Goal: Task Accomplishment & Management: Manage account settings

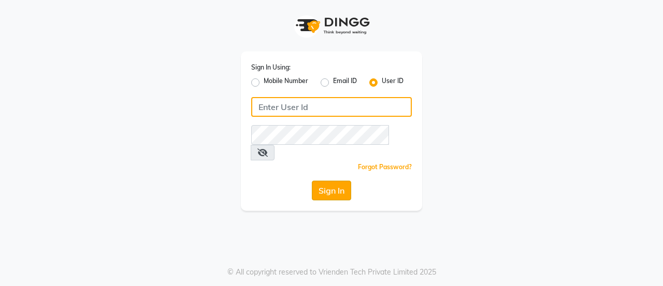
type input "krishin"
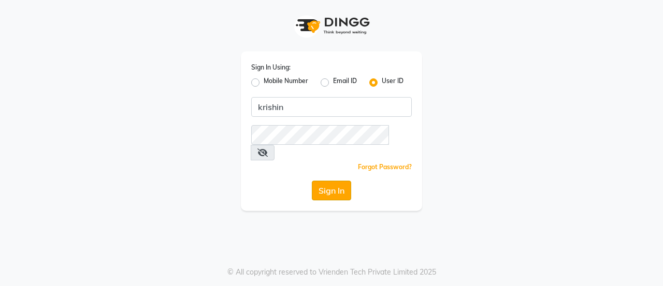
click at [336, 180] on button "Sign In" at bounding box center [331, 190] width 39 height 20
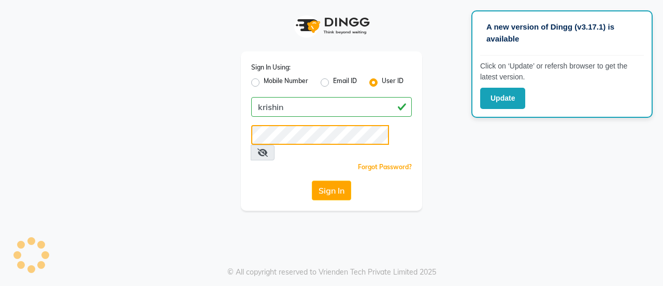
click at [312, 180] on button "Sign In" at bounding box center [331, 190] width 39 height 20
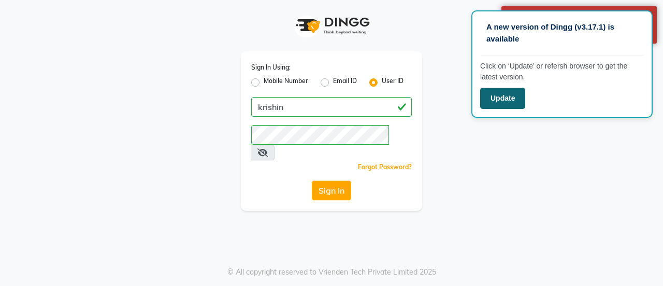
click at [499, 91] on button "Update" at bounding box center [502, 98] width 45 height 21
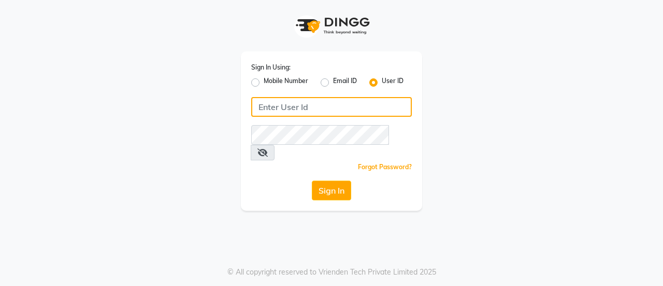
type input "krishin"
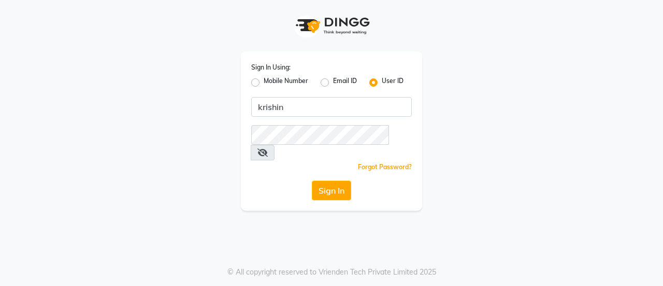
click at [374, 163] on link "Forgot Password?" at bounding box center [385, 167] width 54 height 8
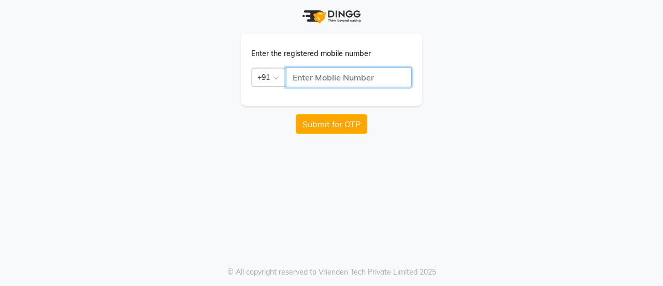
click at [322, 81] on input "text" at bounding box center [349, 77] width 126 height 20
type input "9325566332"
click at [332, 126] on button "Submit for OTP" at bounding box center [332, 124] width 72 height 20
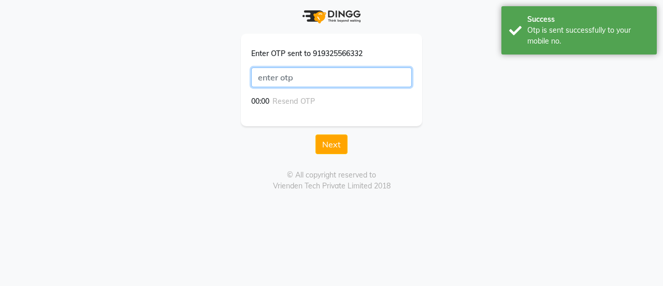
click at [332, 82] on input "text" at bounding box center [331, 77] width 161 height 20
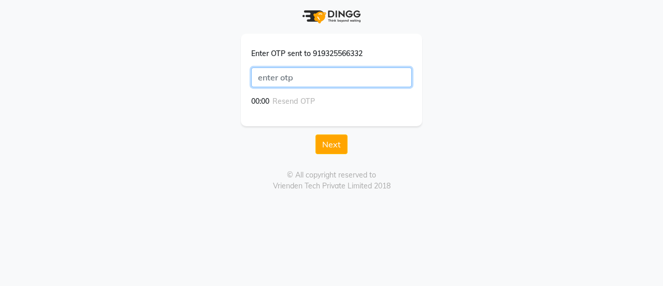
click at [294, 80] on input "text" at bounding box center [331, 77] width 161 height 20
click at [341, 143] on button "Next" at bounding box center [332, 144] width 32 height 20
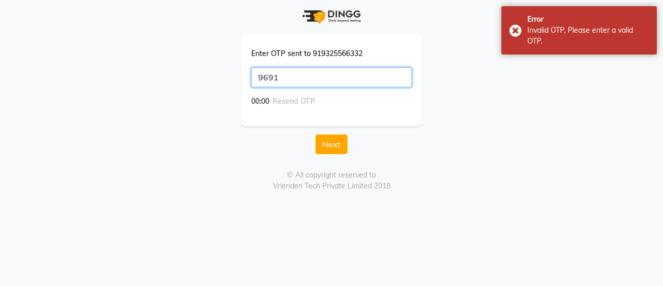
click at [294, 77] on input "9691" at bounding box center [331, 77] width 161 height 20
type input "9961"
click at [316, 134] on button "Next" at bounding box center [332, 144] width 32 height 20
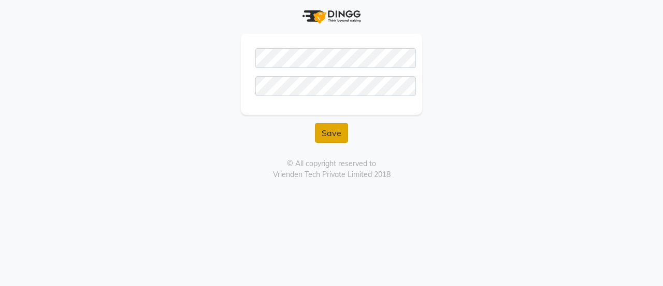
click at [340, 130] on button "Save" at bounding box center [331, 133] width 33 height 20
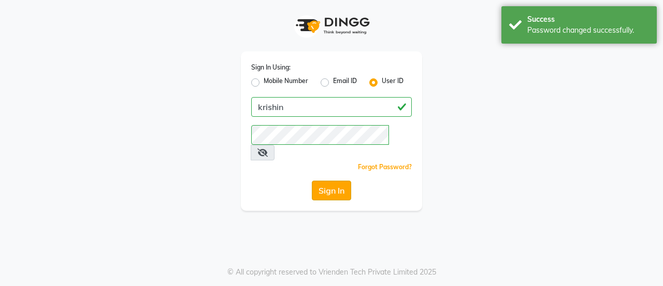
click at [333, 180] on button "Sign In" at bounding box center [331, 190] width 39 height 20
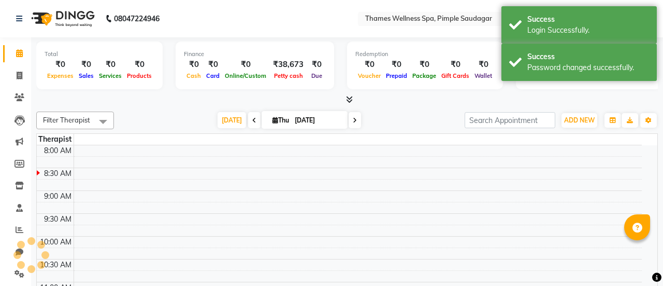
select select "en"
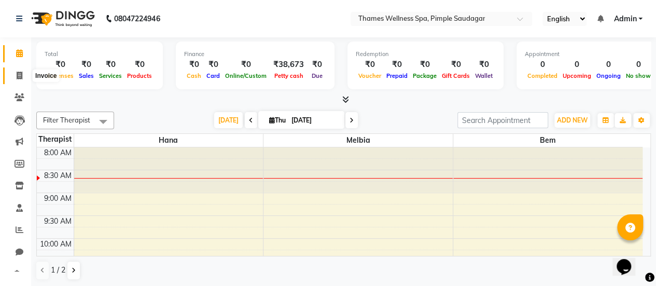
click at [19, 74] on icon at bounding box center [20, 76] width 6 height 8
select select "8709"
select select "service"
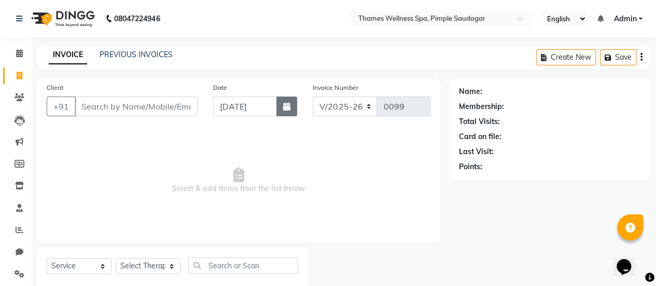
click at [284, 103] on icon "button" at bounding box center [286, 106] width 7 height 8
select select "9"
select select "2025"
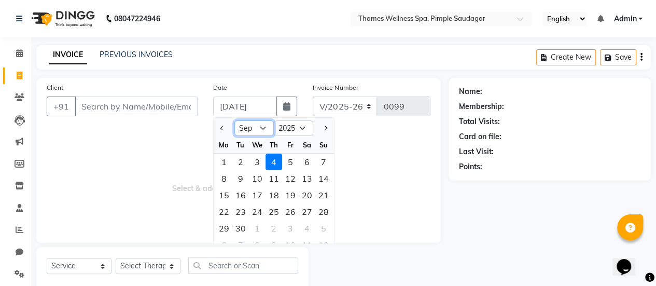
click at [255, 129] on select "Jan Feb Mar Apr May Jun [DATE] Aug Sep Oct Nov Dec" at bounding box center [253, 128] width 39 height 16
select select "8"
click at [234, 120] on select "Jan Feb Mar Apr May Jun [DATE] Aug Sep Oct Nov Dec" at bounding box center [253, 128] width 39 height 16
click at [314, 177] on div "9" at bounding box center [307, 178] width 17 height 17
type input "[DATE]"
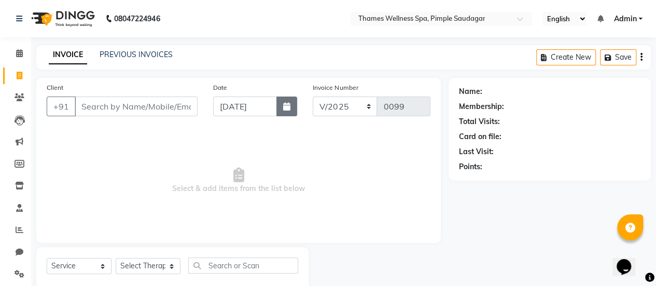
click at [285, 105] on icon "button" at bounding box center [286, 106] width 7 height 8
select select "8"
select select "2025"
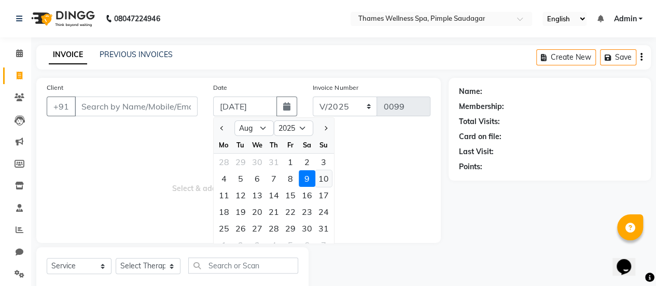
click at [323, 176] on div "10" at bounding box center [323, 178] width 17 height 17
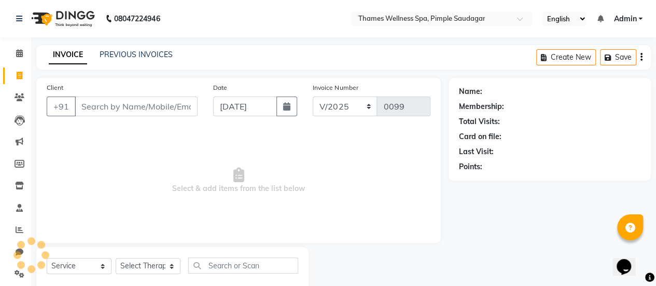
type input "[DATE]"
click at [439, 176] on div "Client +91 Date [DATE] Invoice Number V/2025 V/[PHONE_NUMBER] Select & add item…" at bounding box center [238, 160] width 404 height 165
click at [286, 105] on icon "button" at bounding box center [286, 106] width 7 height 8
select select "8"
select select "2025"
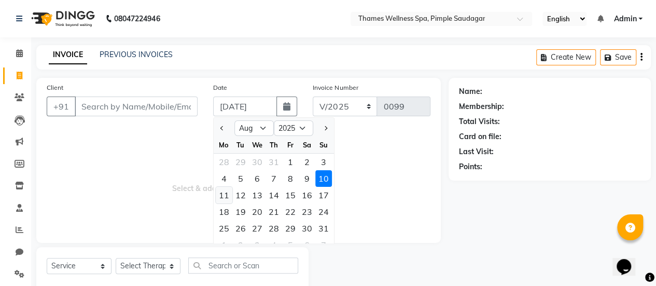
click at [224, 194] on div "11" at bounding box center [224, 195] width 17 height 17
type input "[DATE]"
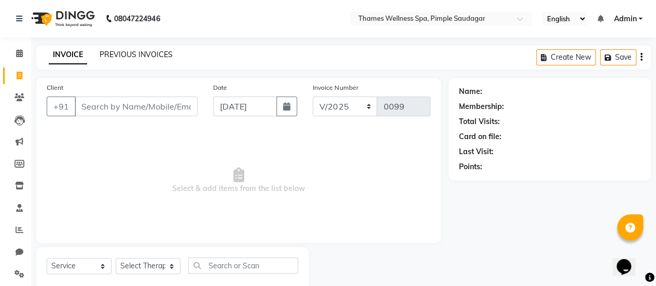
click at [138, 51] on link "PREVIOUS INVOICES" at bounding box center [136, 54] width 73 height 9
